Goal: Task Accomplishment & Management: Use online tool/utility

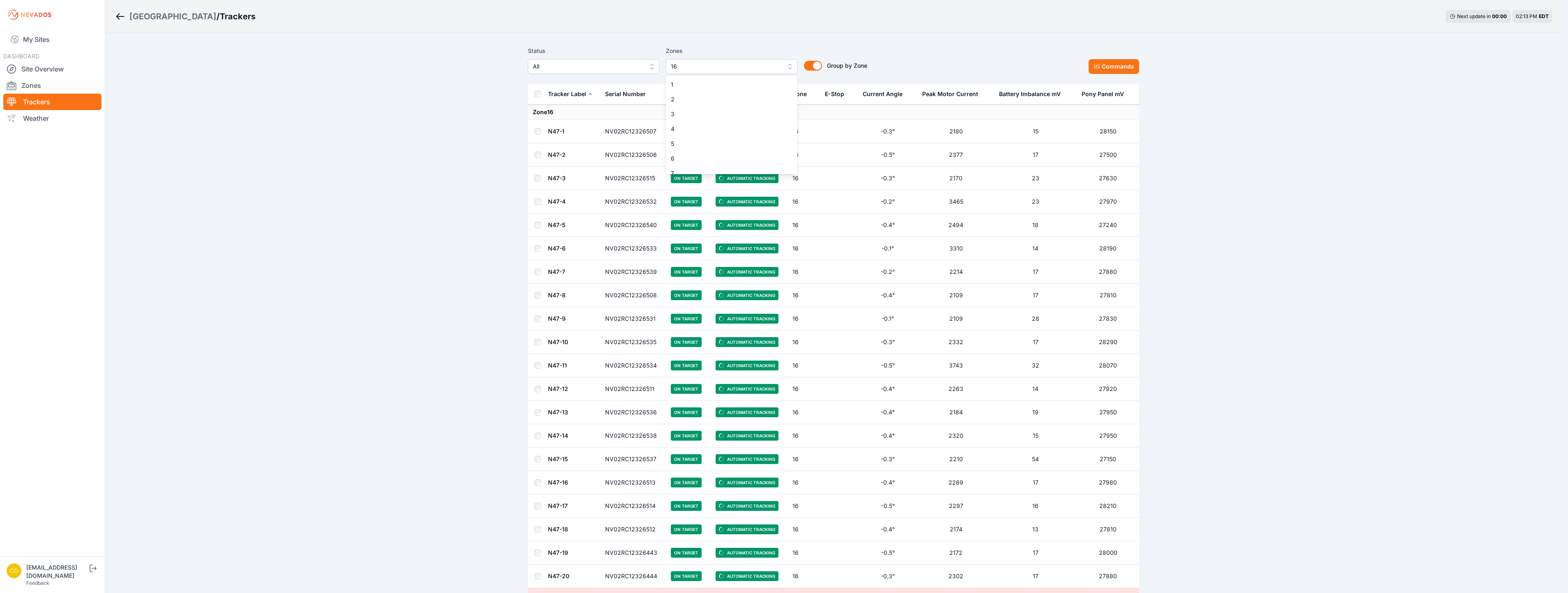
click at [779, 68] on span "16" at bounding box center [725, 66] width 110 height 10
click at [703, 141] on div "14" at bounding box center [735, 137] width 131 height 15
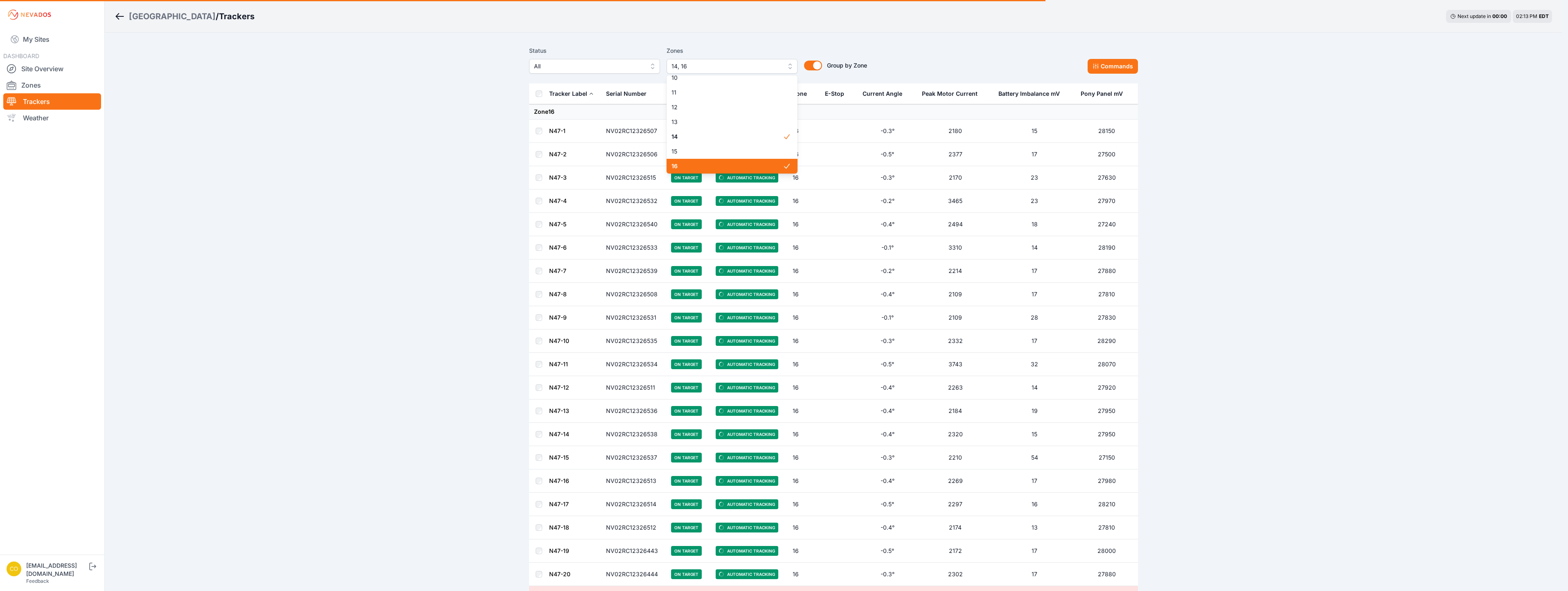
click at [707, 166] on span "16" at bounding box center [726, 165] width 111 height 8
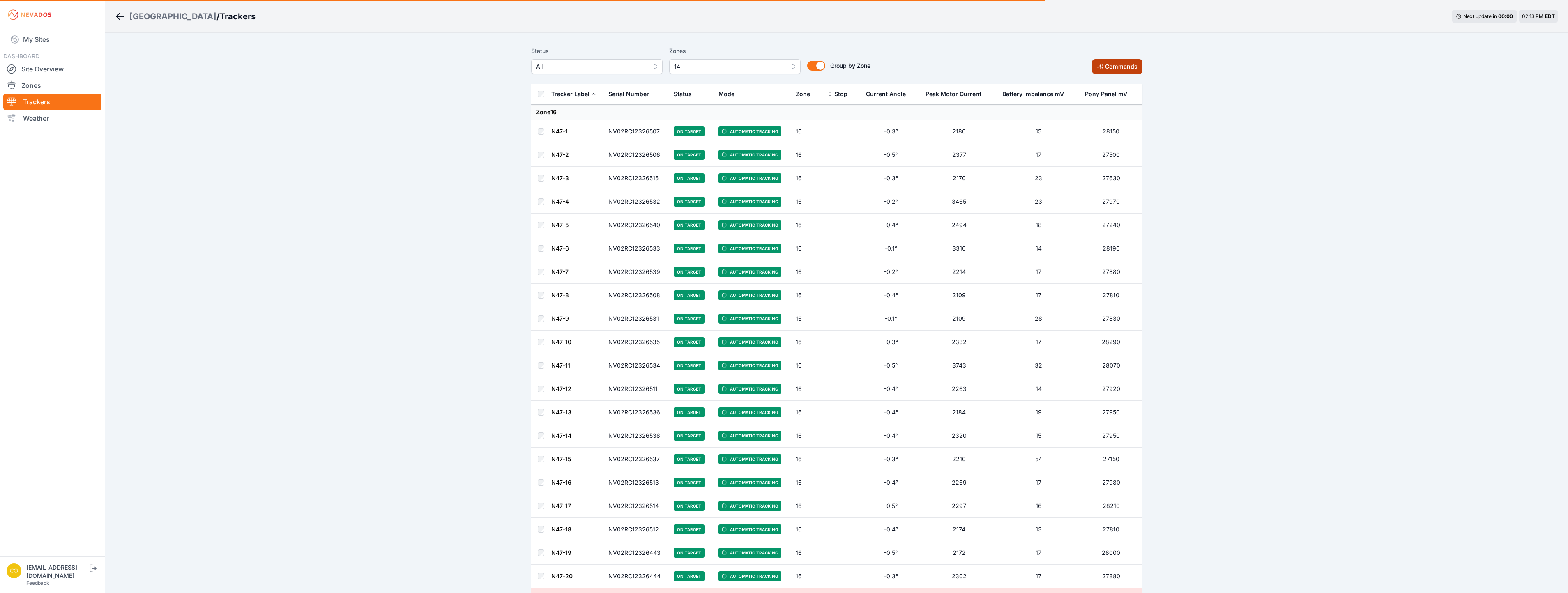
click at [1111, 64] on button "Commands" at bounding box center [1117, 66] width 51 height 15
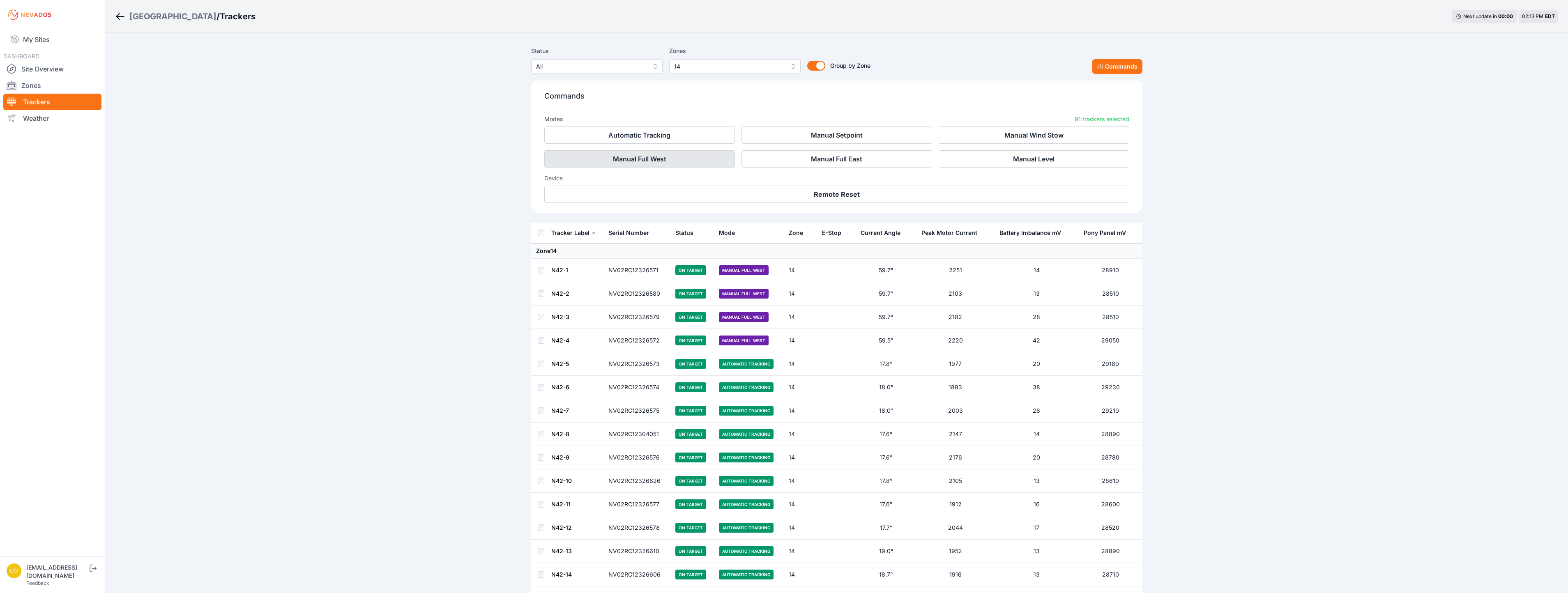
click at [664, 160] on button "Manual Full West" at bounding box center [640, 159] width 191 height 18
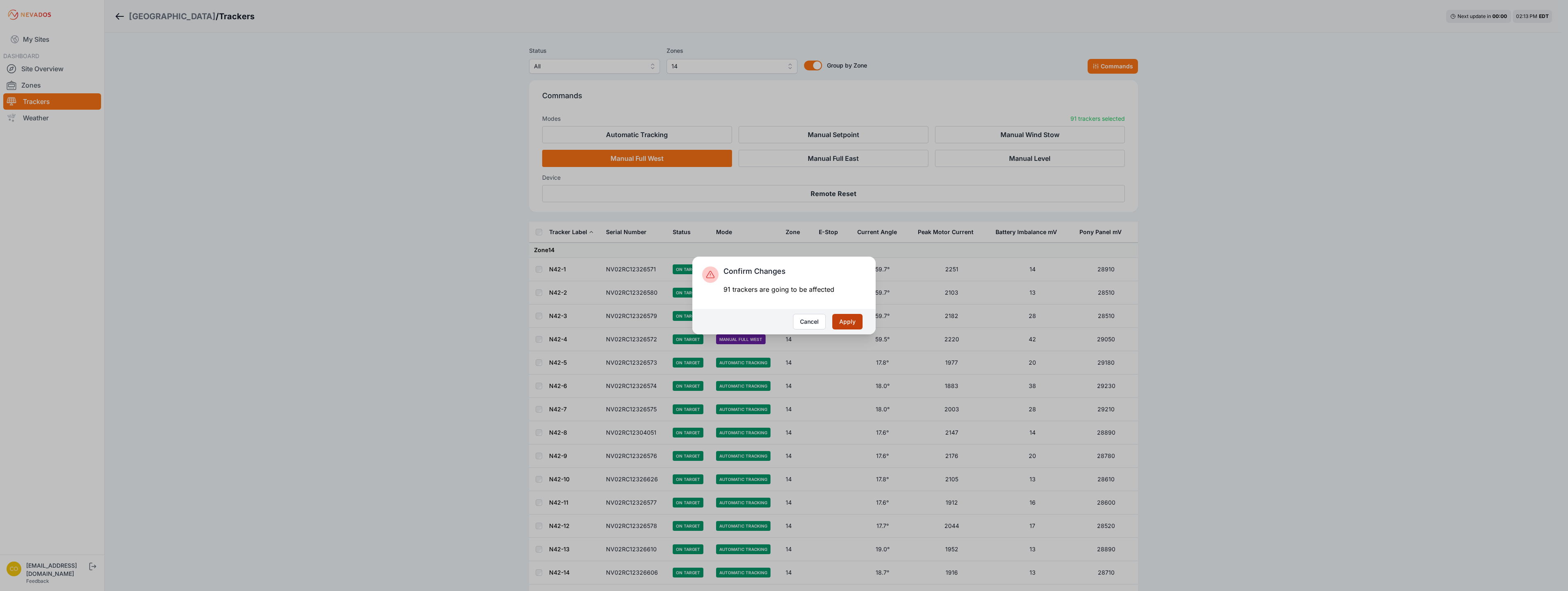
click at [847, 322] on button "Apply" at bounding box center [846, 321] width 30 height 16
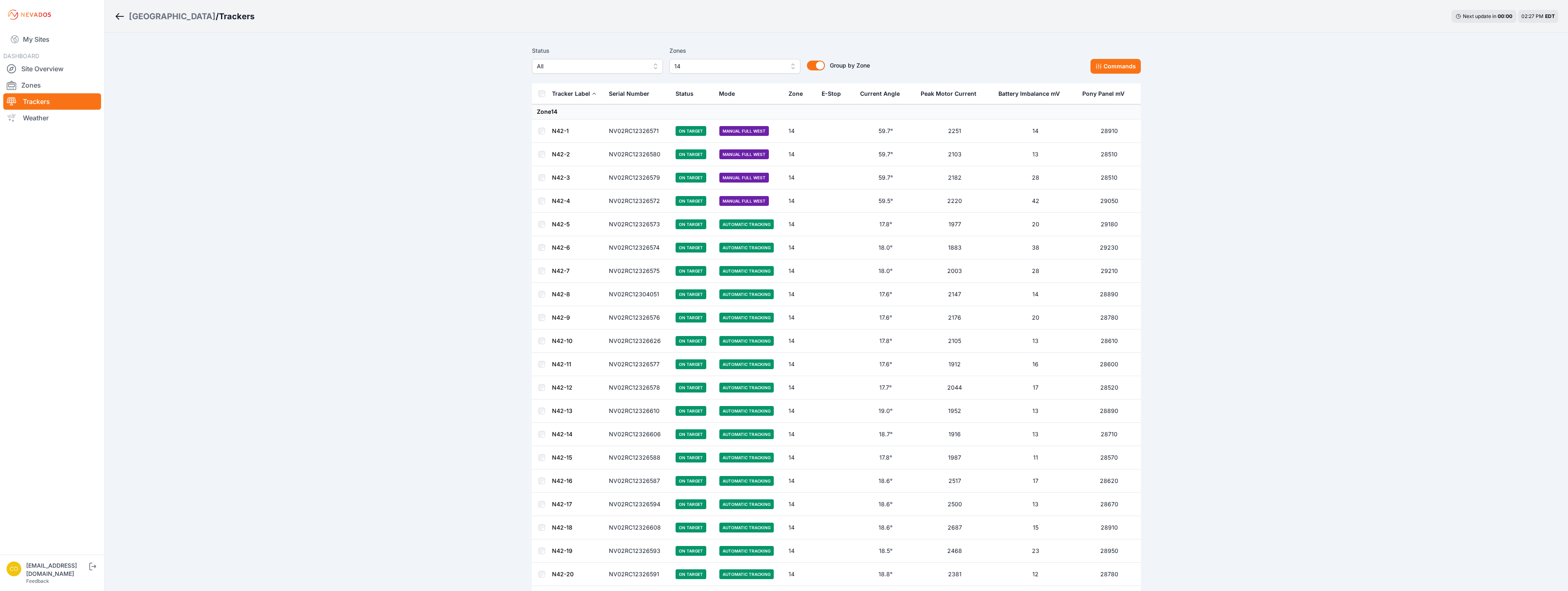
click at [695, 66] on span "14" at bounding box center [729, 66] width 109 height 10
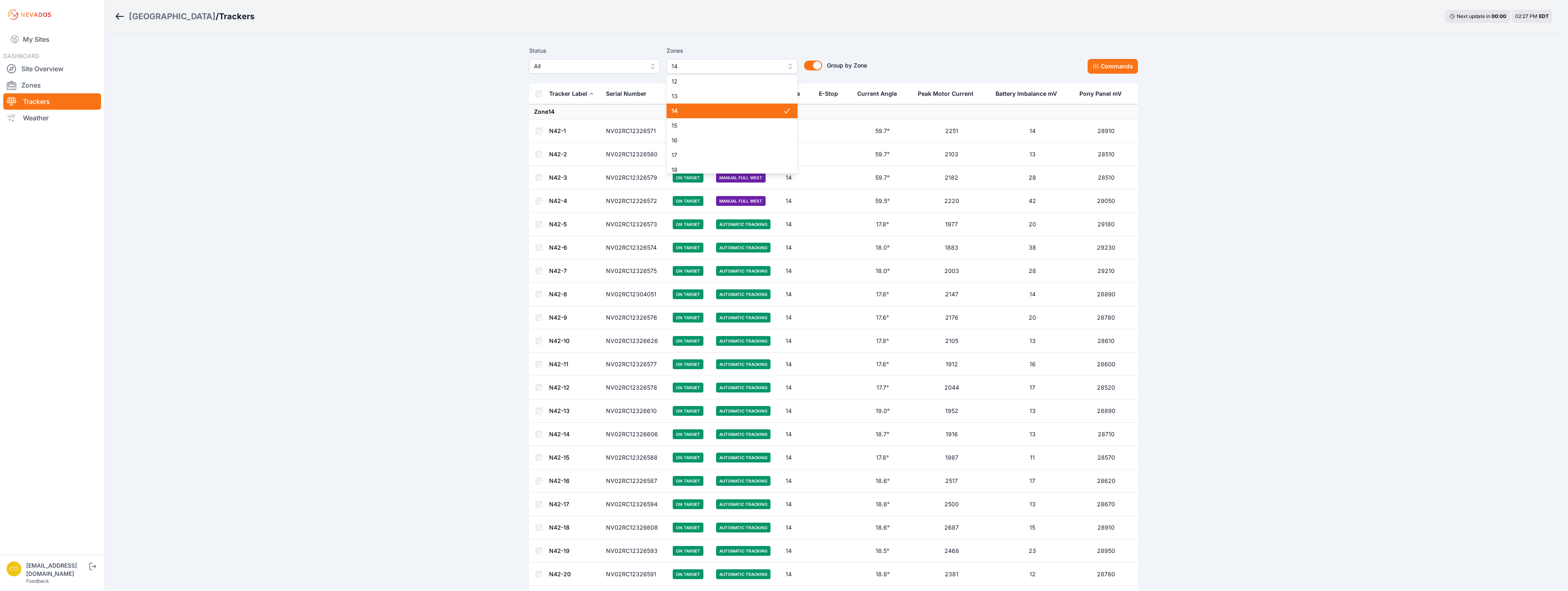
scroll to position [191, 0]
click at [710, 85] on span "14" at bounding box center [726, 84] width 111 height 8
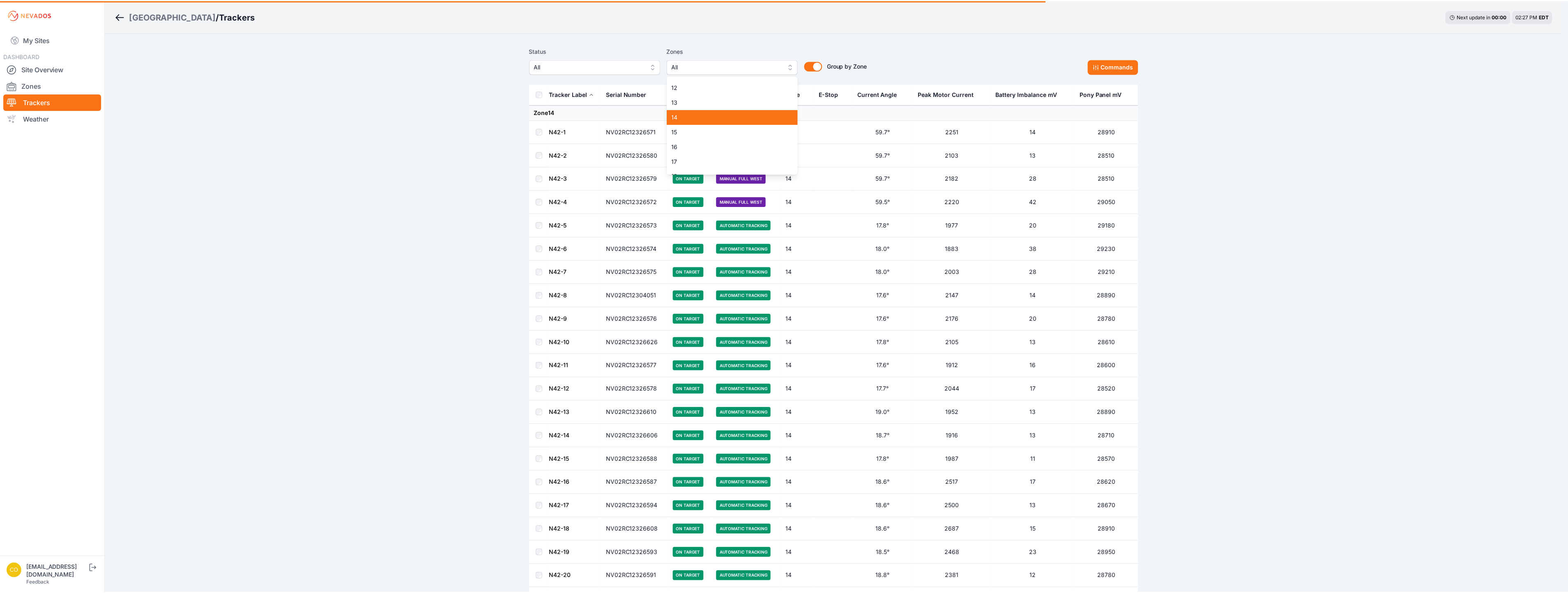
scroll to position [151, 0]
click at [703, 126] on span "14" at bounding box center [729, 125] width 112 height 8
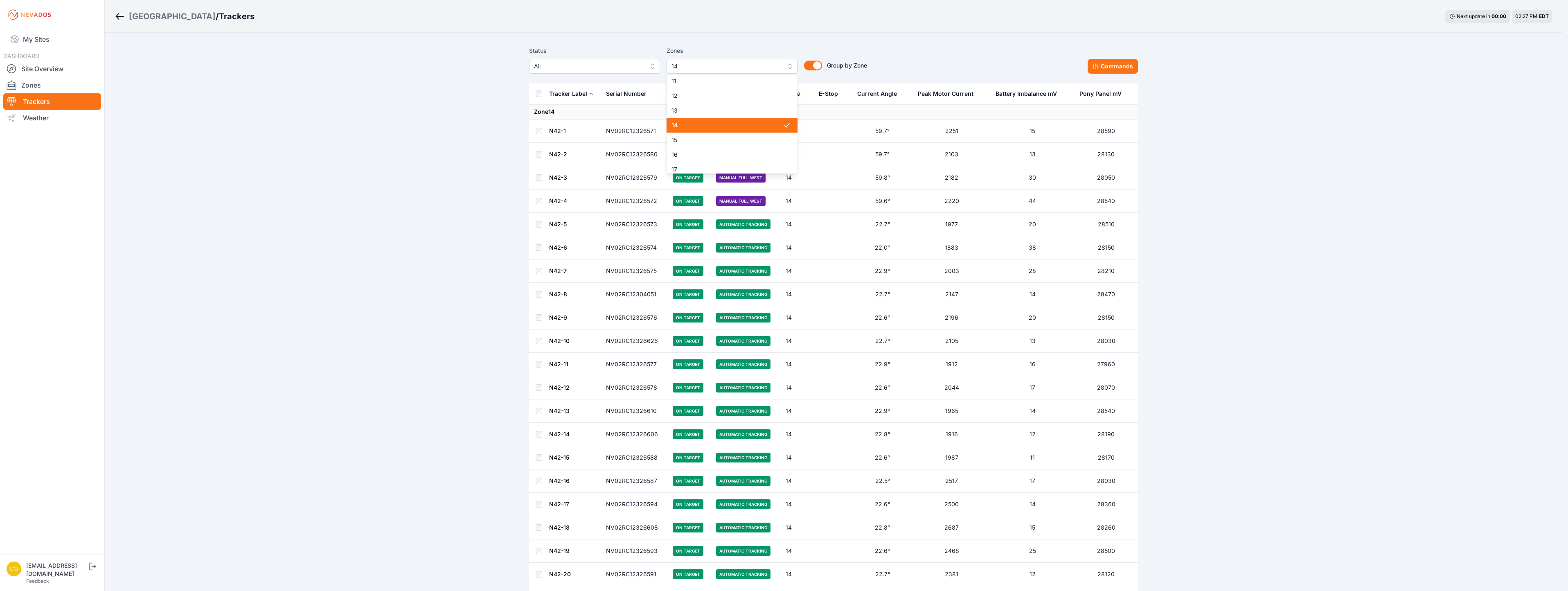
click at [696, 128] on span "14" at bounding box center [726, 125] width 111 height 8
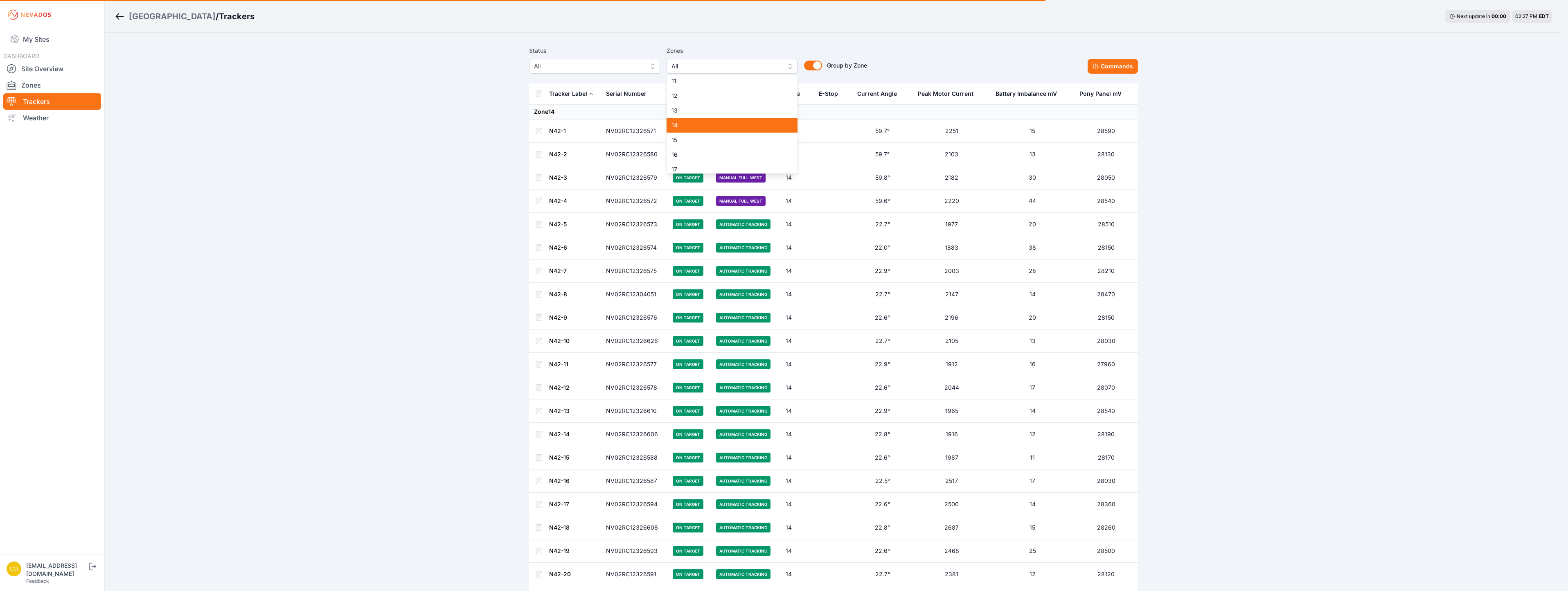
click at [696, 128] on span "14" at bounding box center [726, 125] width 111 height 8
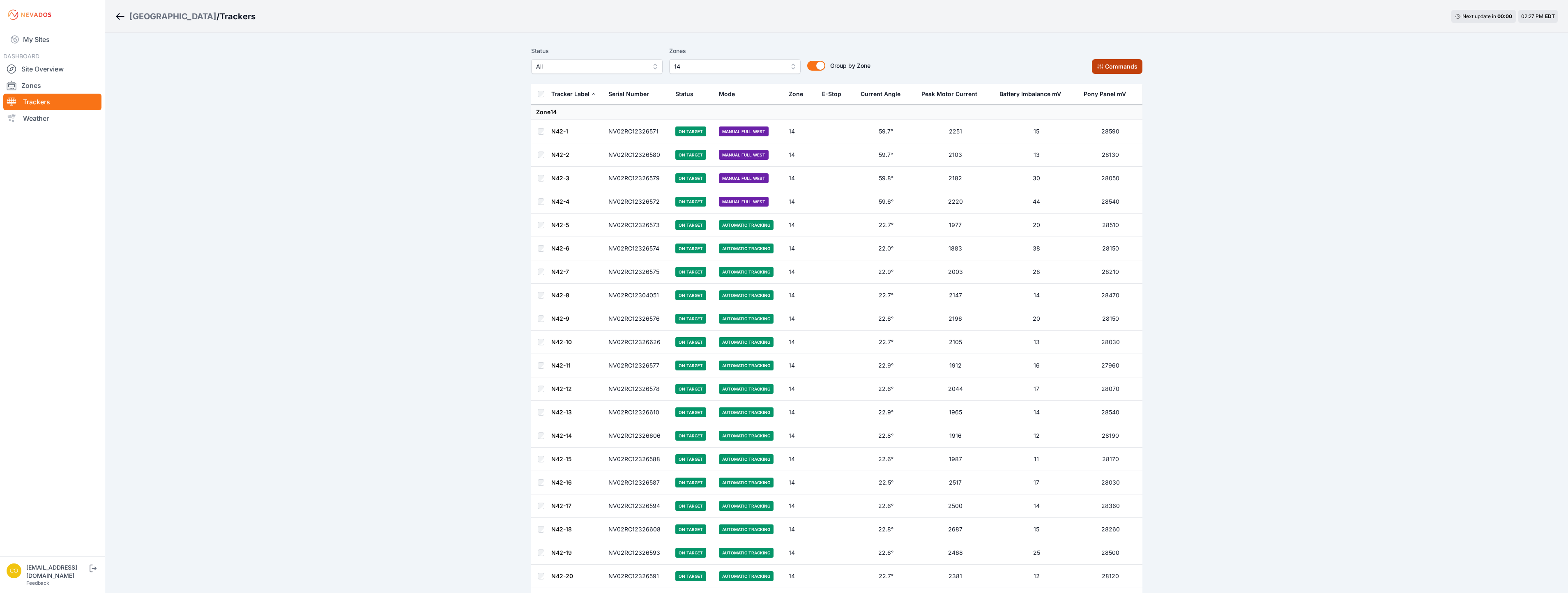
click at [1116, 70] on button "Commands" at bounding box center [1117, 66] width 51 height 15
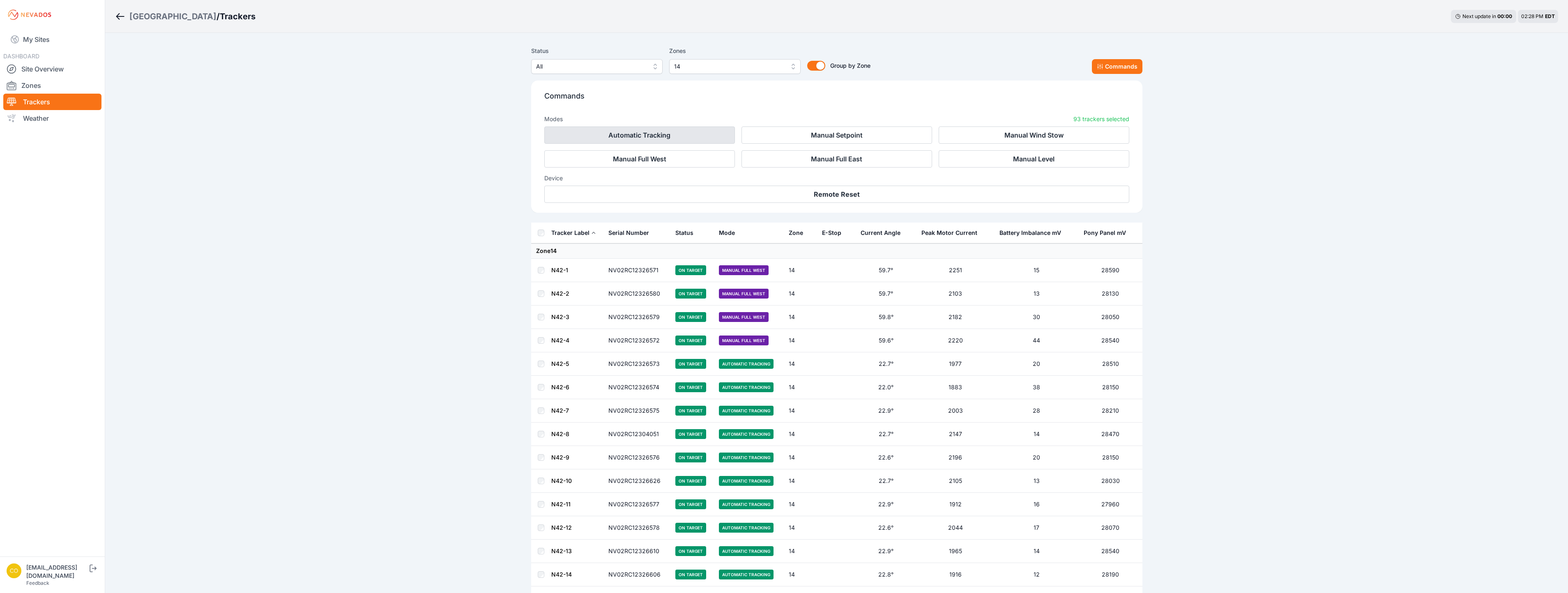
click at [659, 133] on button "Automatic Tracking" at bounding box center [640, 135] width 191 height 18
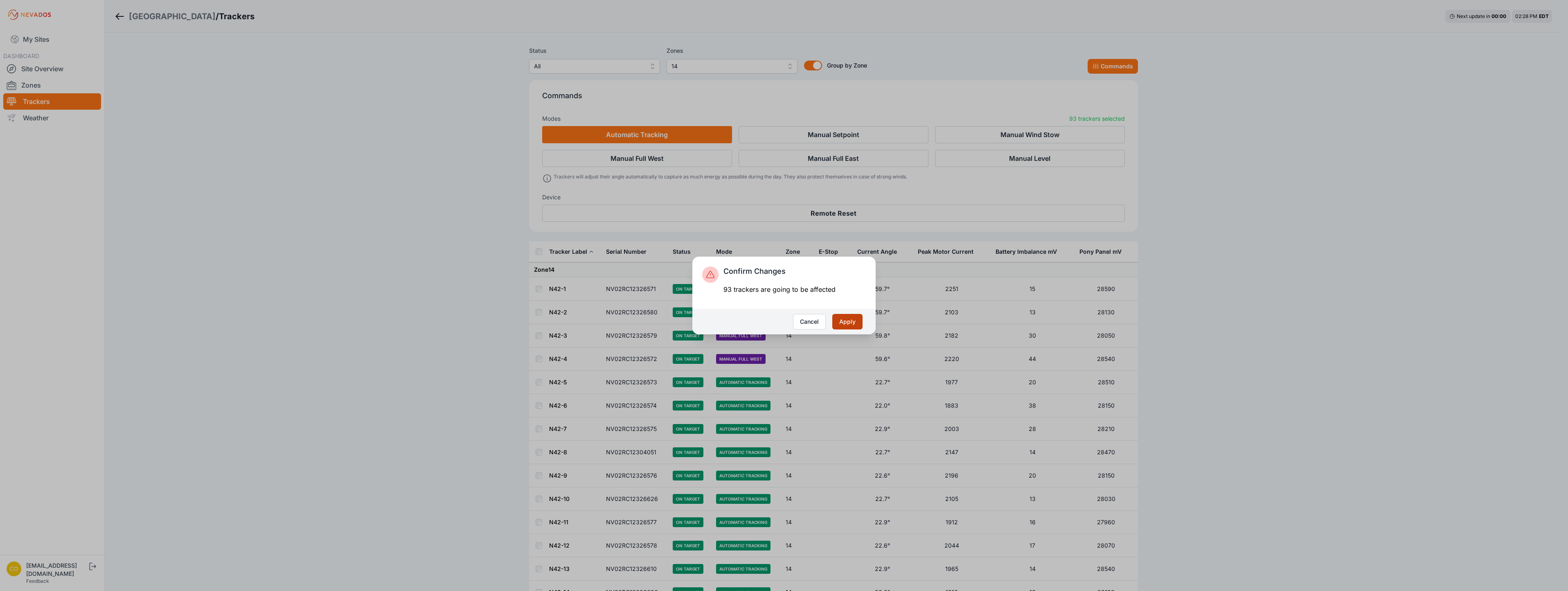
click at [841, 320] on button "Apply" at bounding box center [846, 321] width 30 height 16
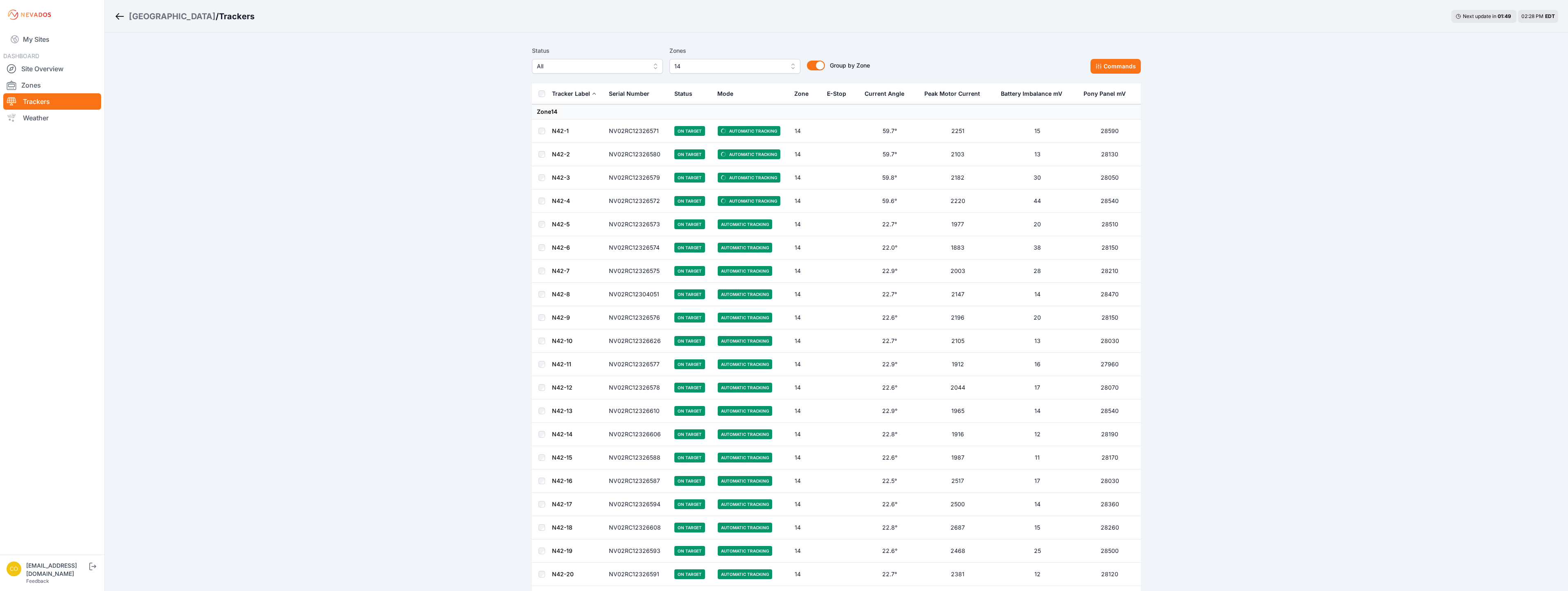
click at [723, 70] on span "14" at bounding box center [729, 66] width 109 height 10
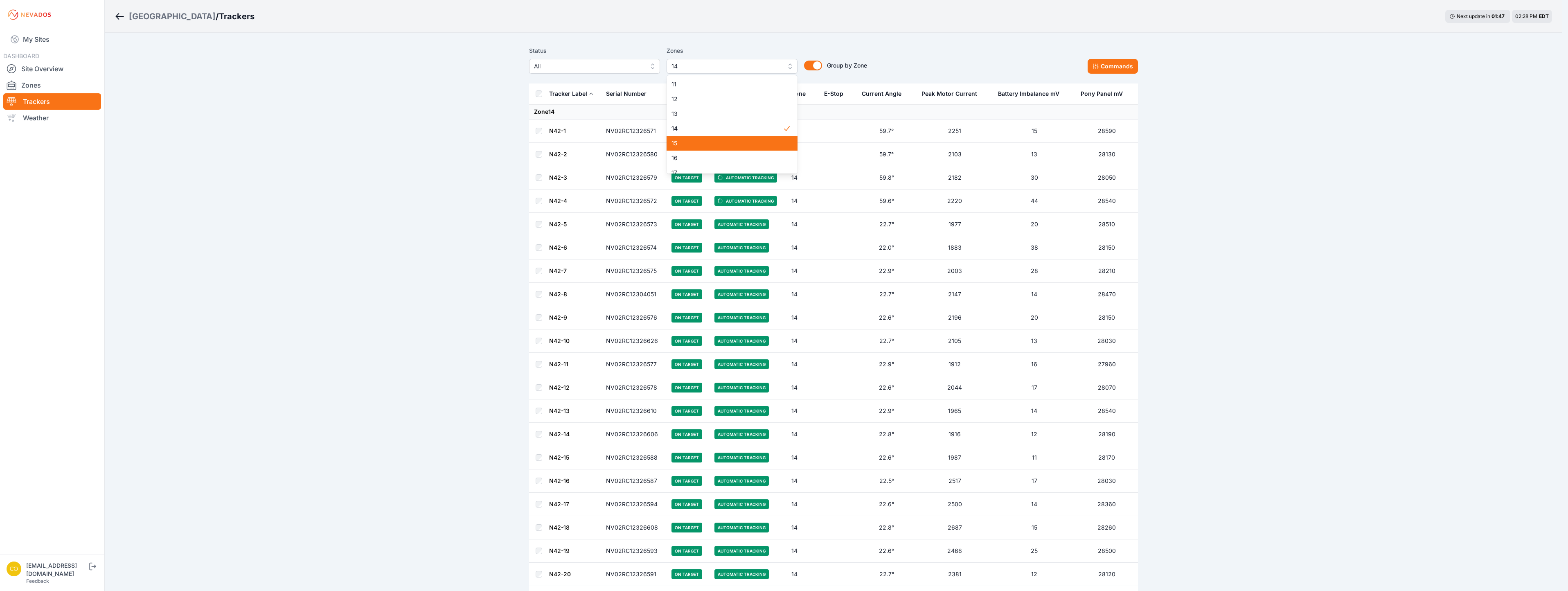
scroll to position [151, 0]
click at [722, 129] on span "14" at bounding box center [726, 125] width 111 height 8
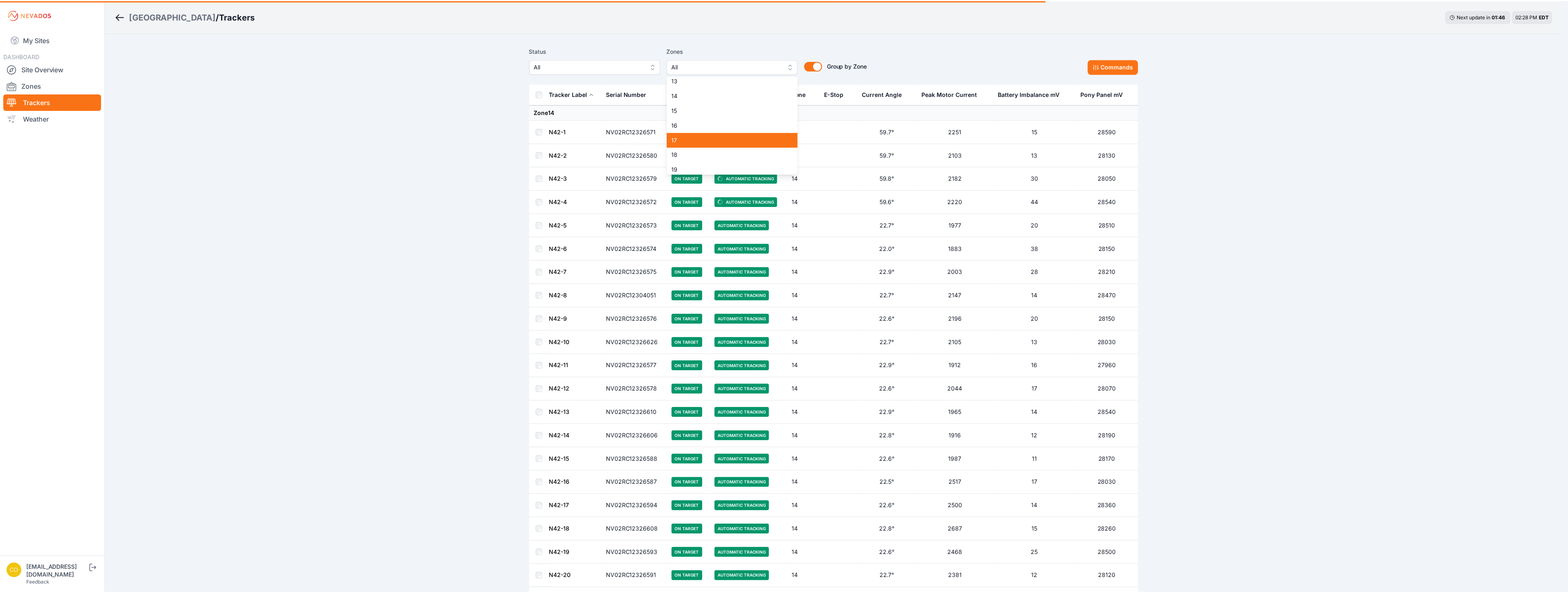
scroll to position [192, 0]
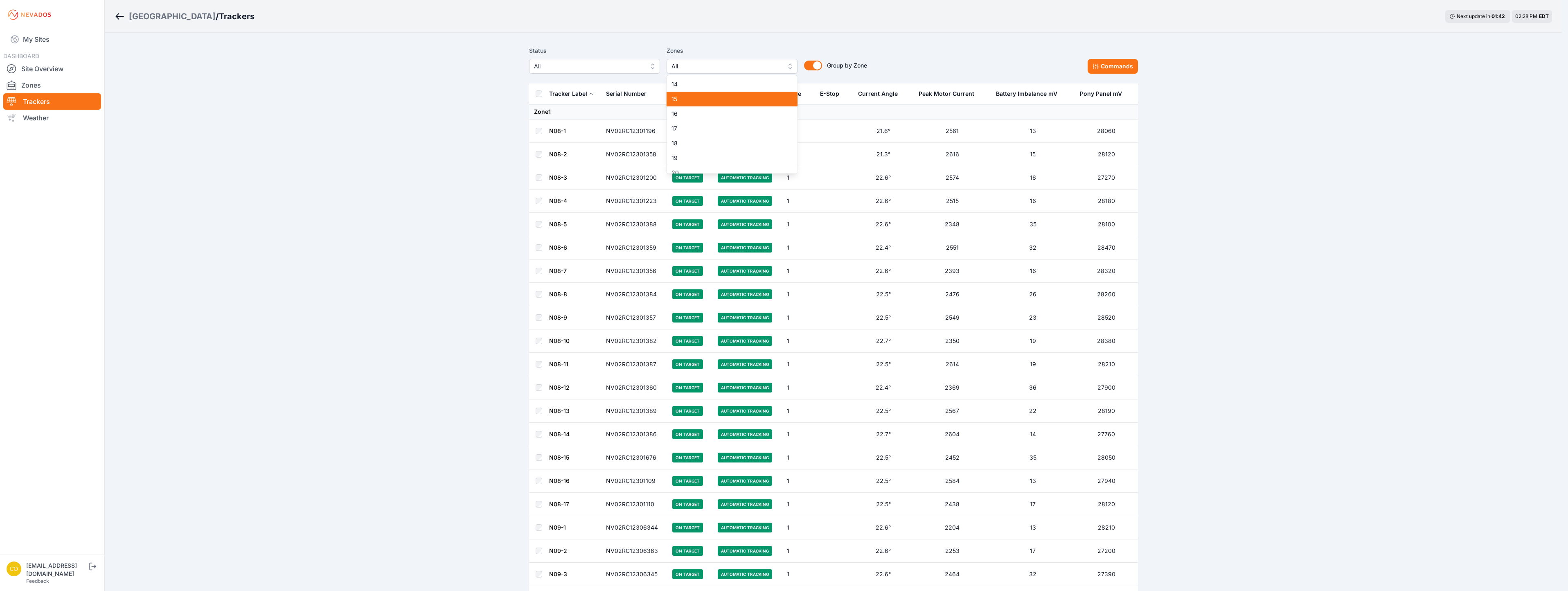
click at [692, 100] on span "15" at bounding box center [726, 98] width 111 height 8
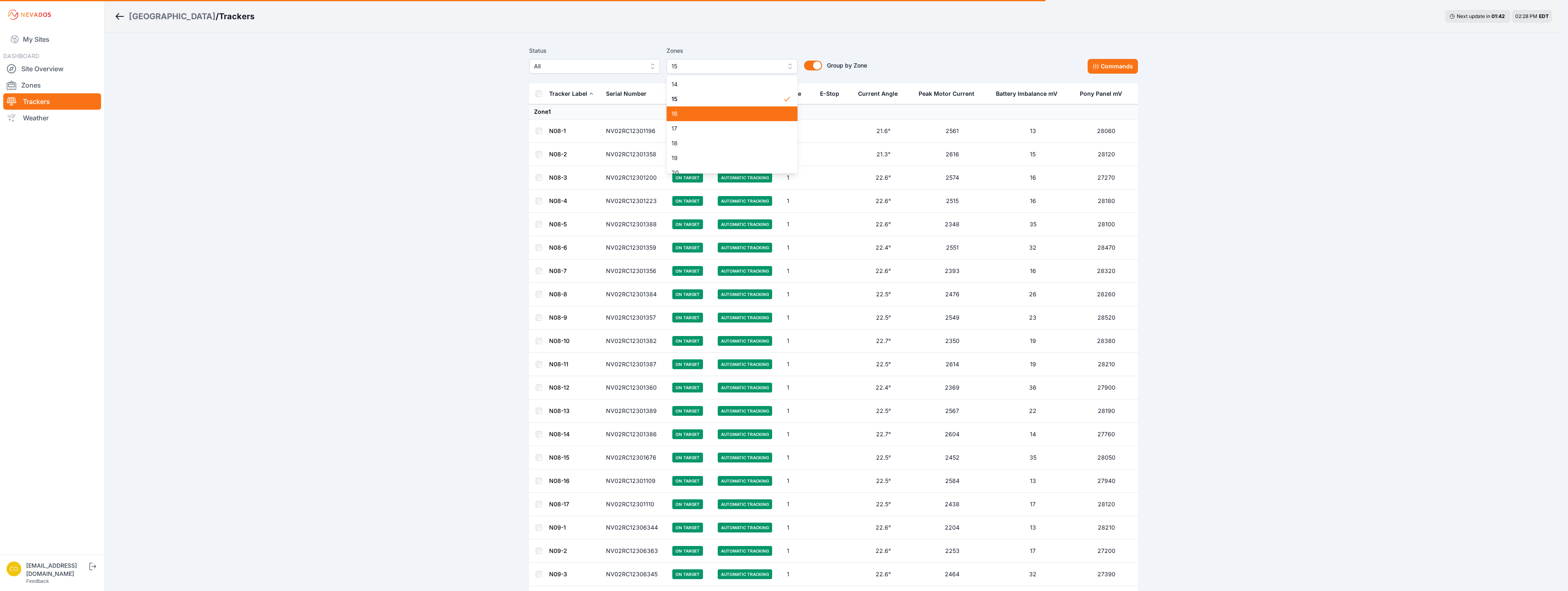
click at [684, 117] on span "16" at bounding box center [726, 113] width 111 height 8
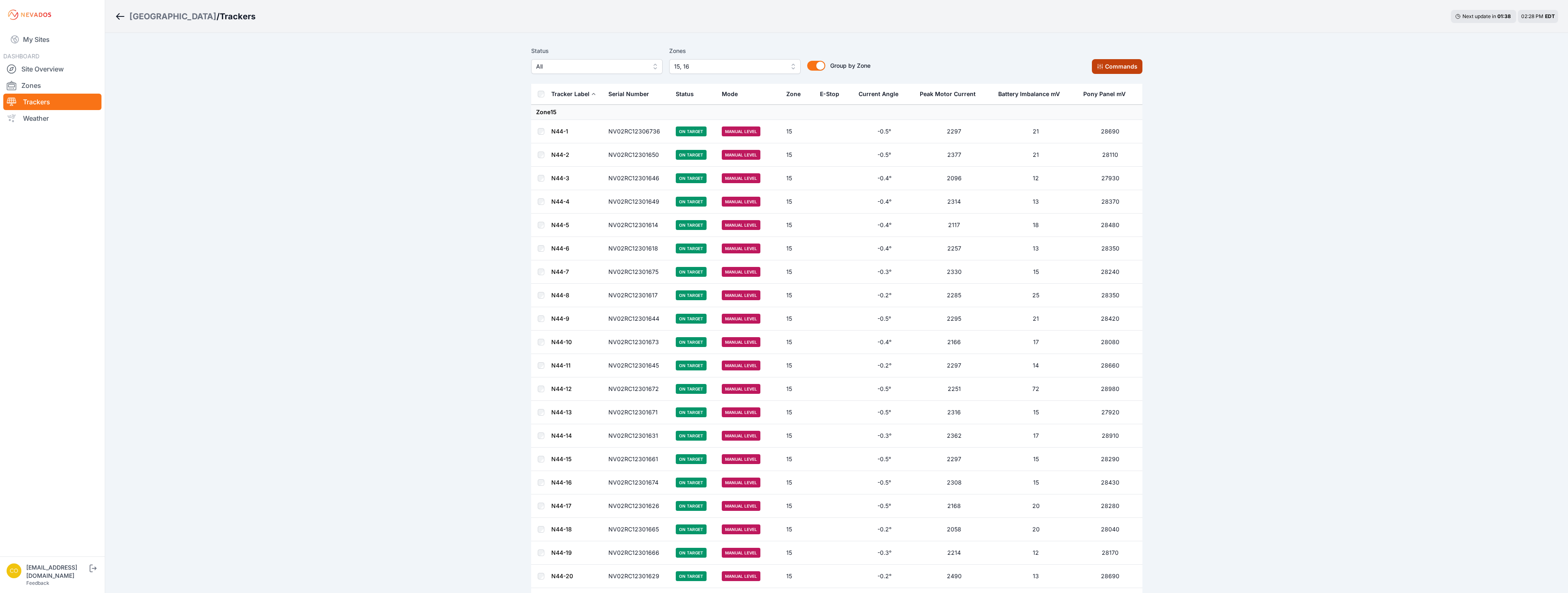
click at [1106, 66] on button "Commands" at bounding box center [1117, 66] width 51 height 15
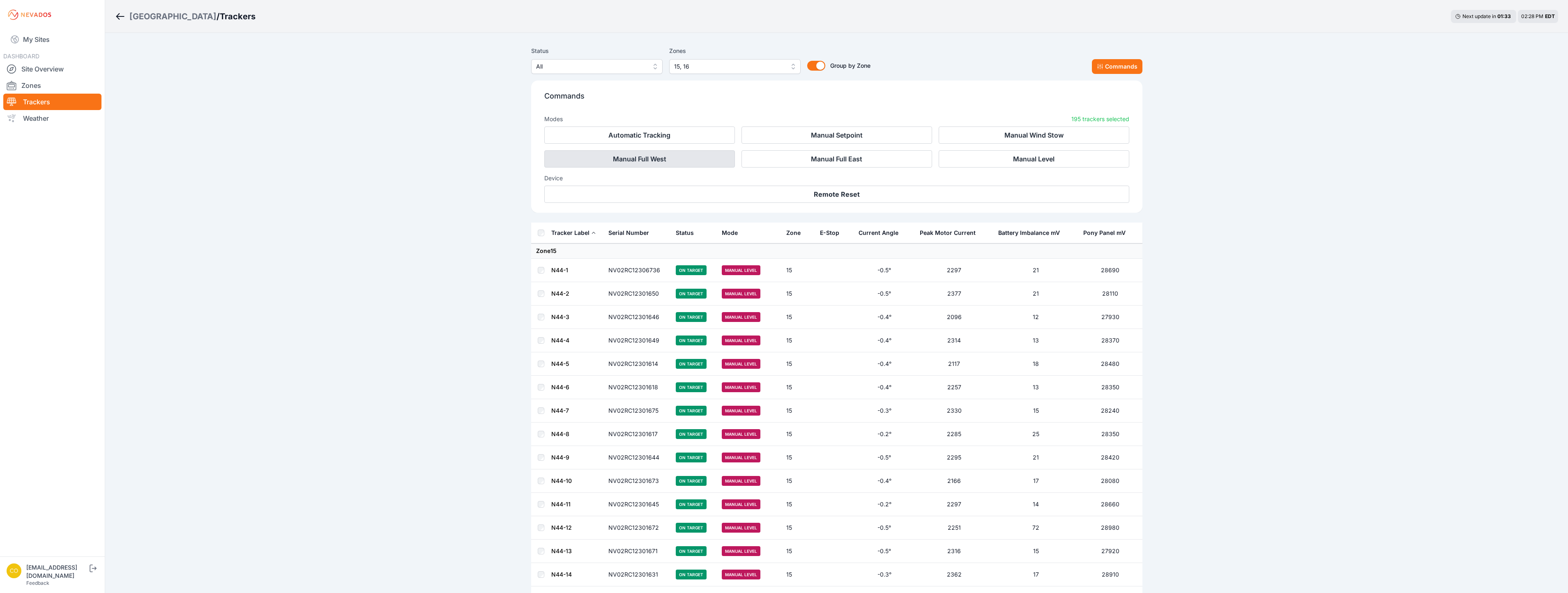
click at [670, 160] on button "Manual Full West" at bounding box center [640, 159] width 191 height 18
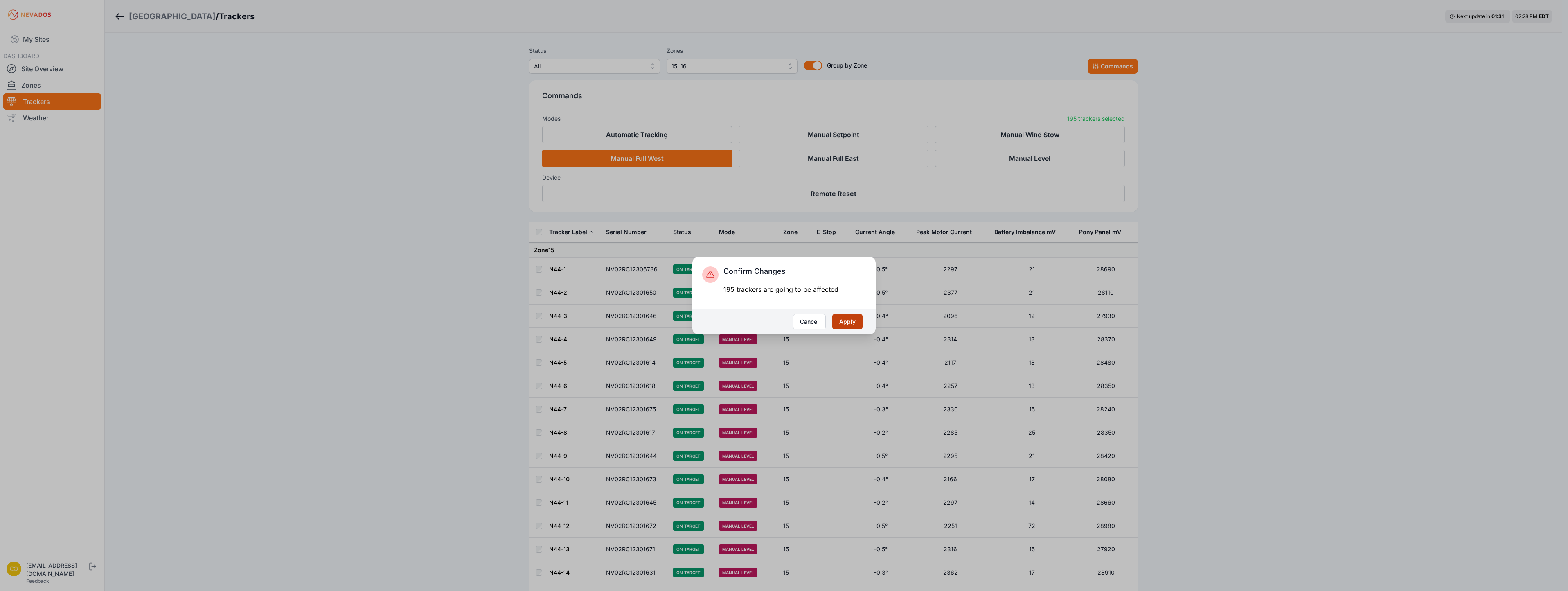
click at [845, 319] on button "Apply" at bounding box center [846, 321] width 30 height 16
